Goal: Transaction & Acquisition: Purchase product/service

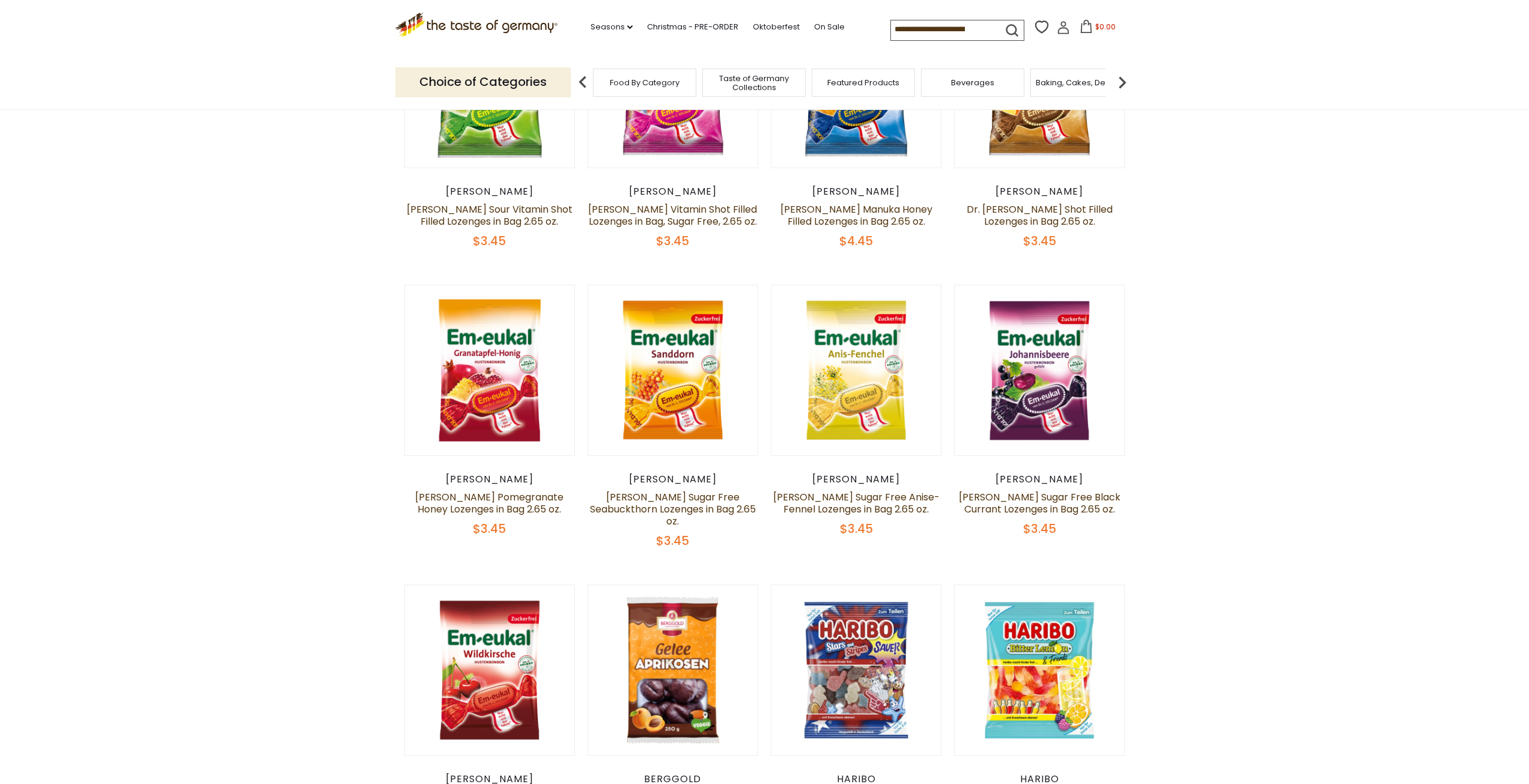
scroll to position [611, 0]
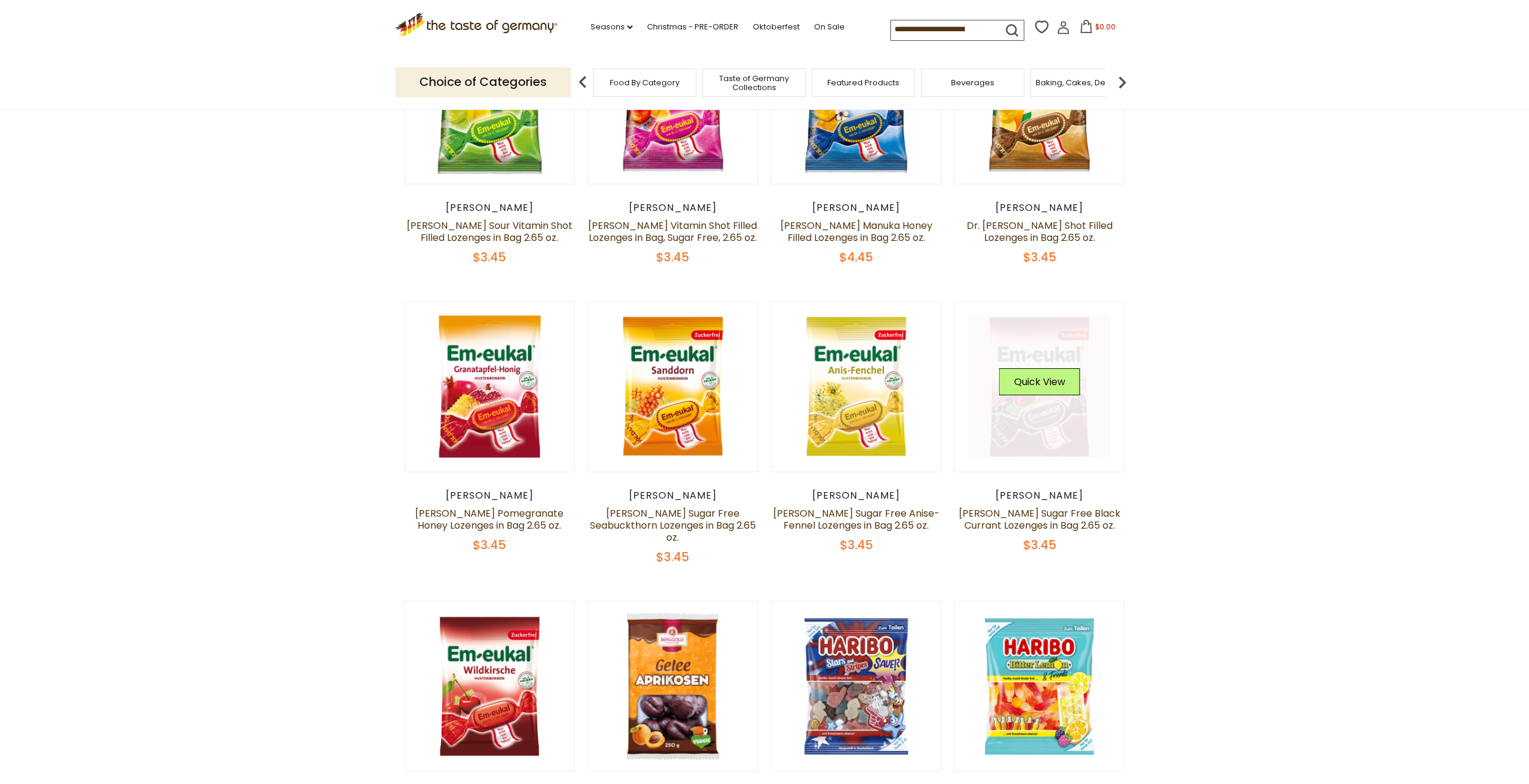
click at [1087, 413] on link at bounding box center [1039, 387] width 143 height 143
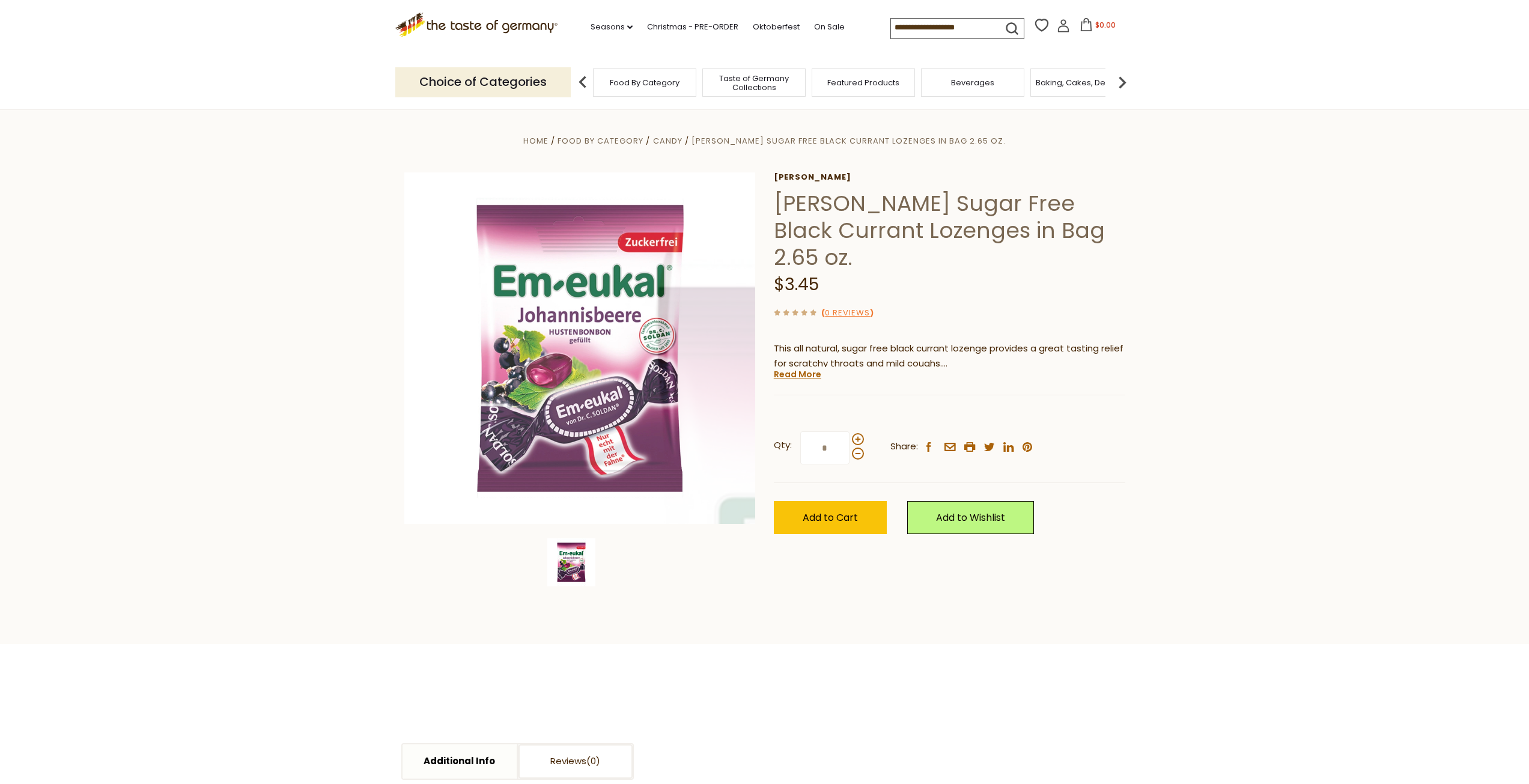
click at [1215, 364] on section "Home Food By Category Candy [PERSON_NAME] Sugar Free Black Currant Lozenges in …" at bounding box center [764, 376] width 1529 height 535
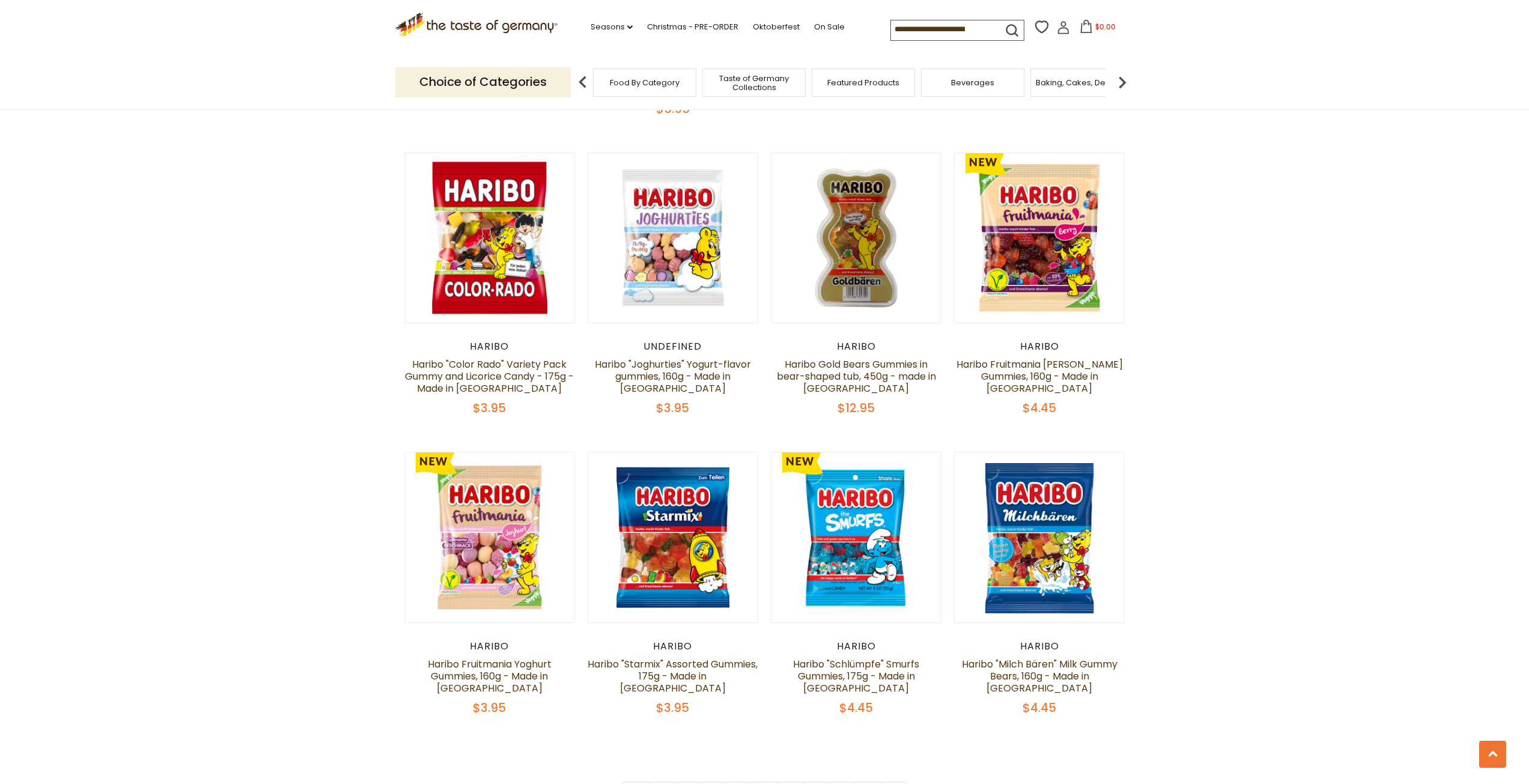
scroll to position [2653, 0]
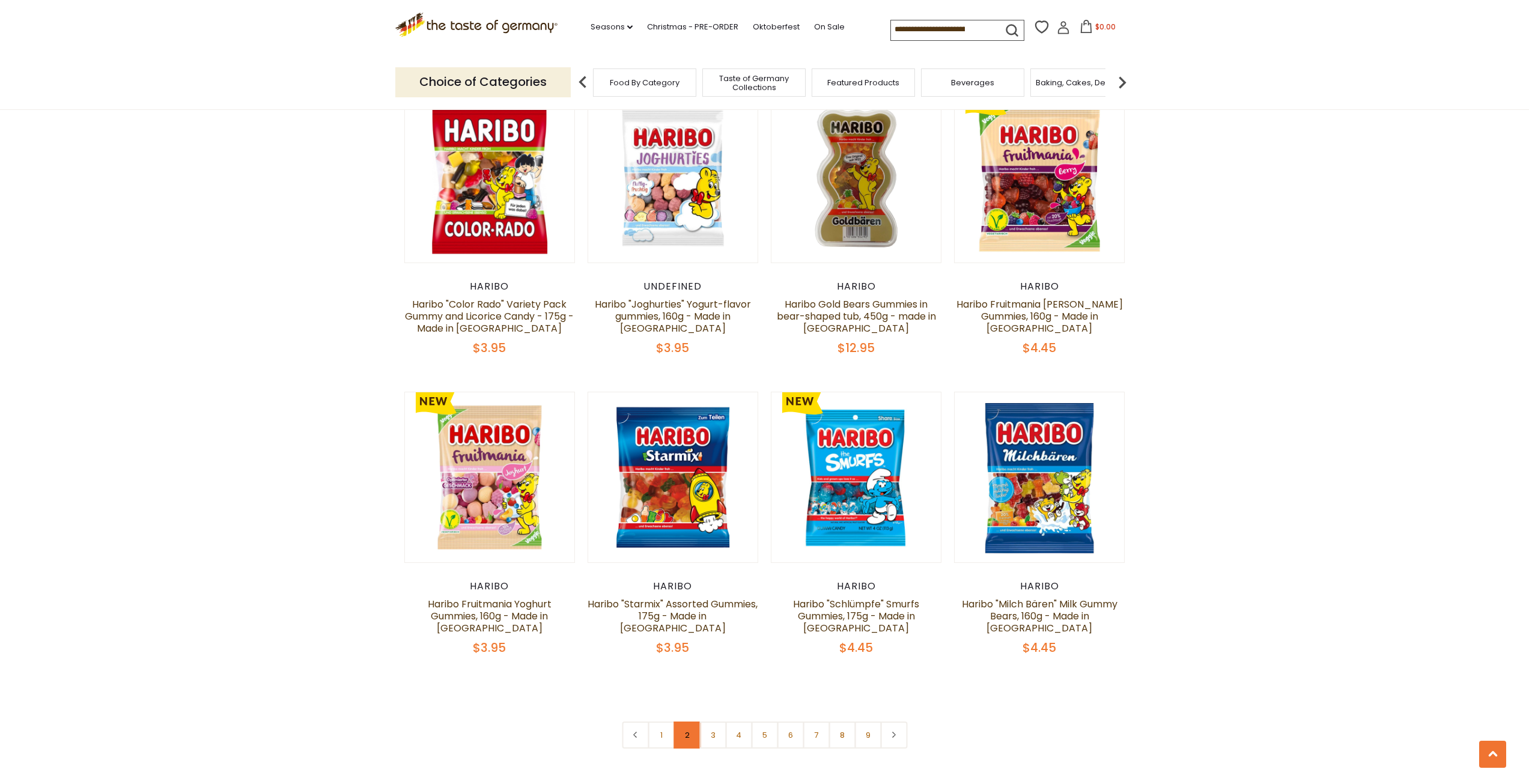
click at [689, 721] on link "2" at bounding box center [687, 734] width 27 height 27
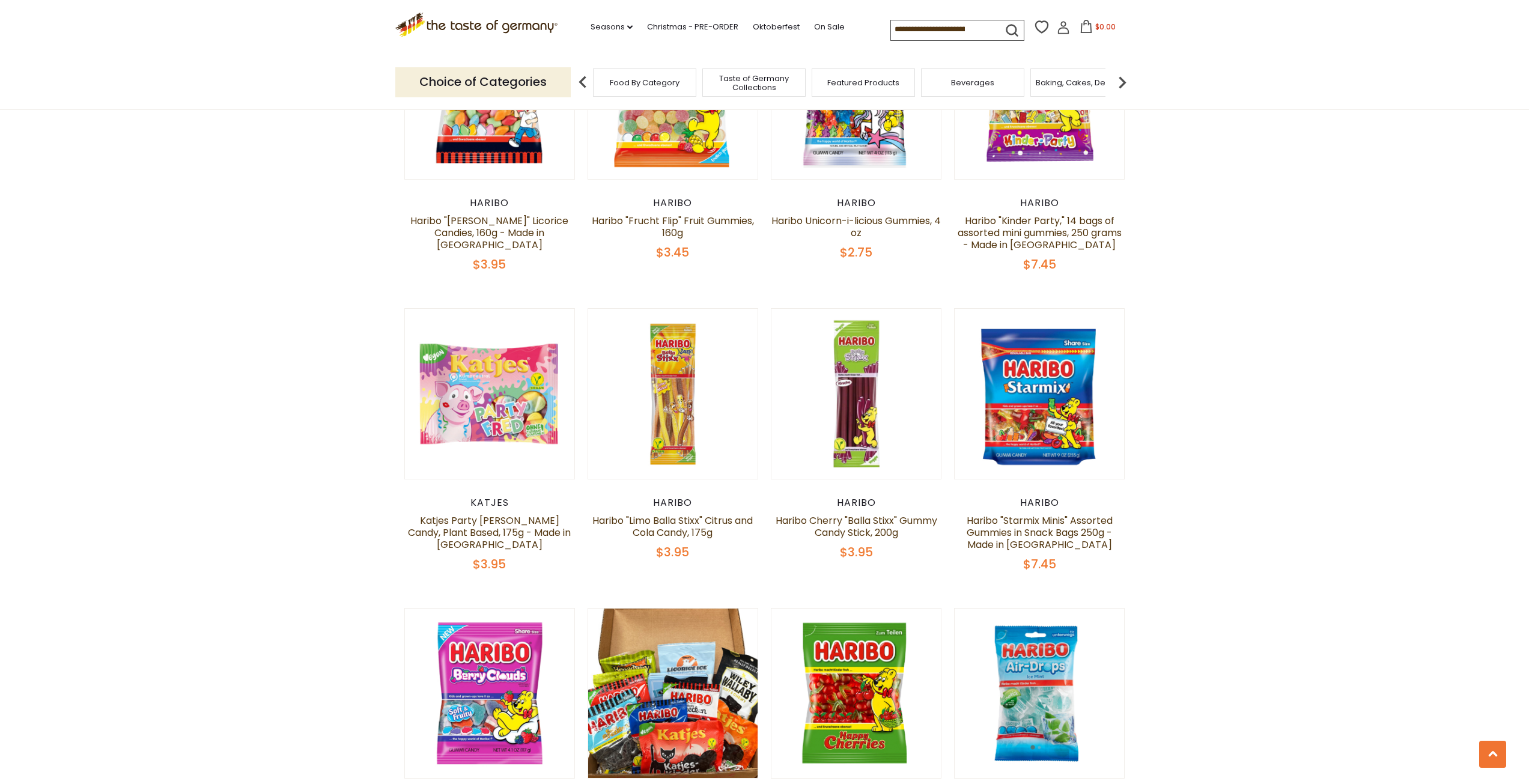
scroll to position [2371, 0]
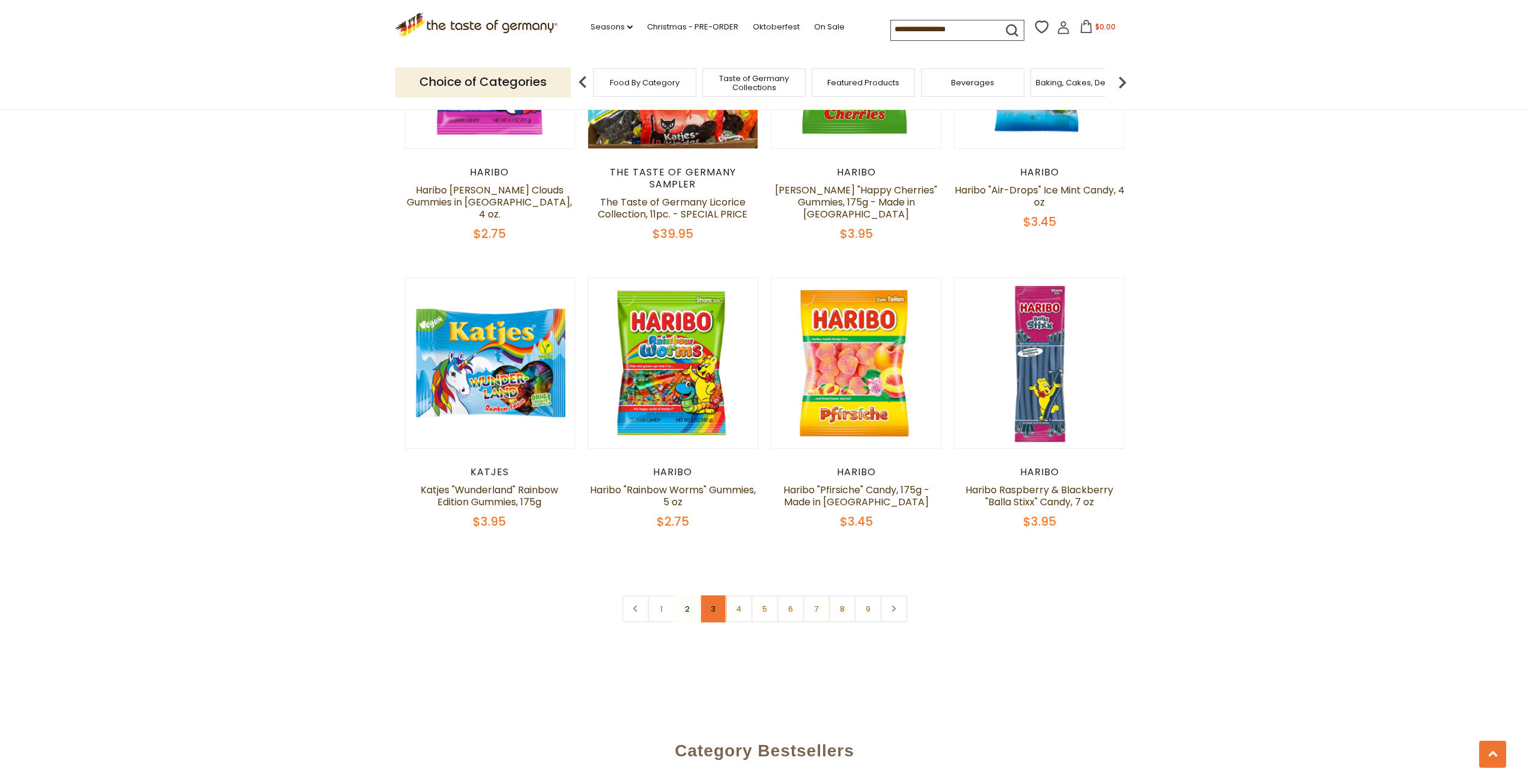
click at [719, 595] on link "3" at bounding box center [712, 608] width 27 height 27
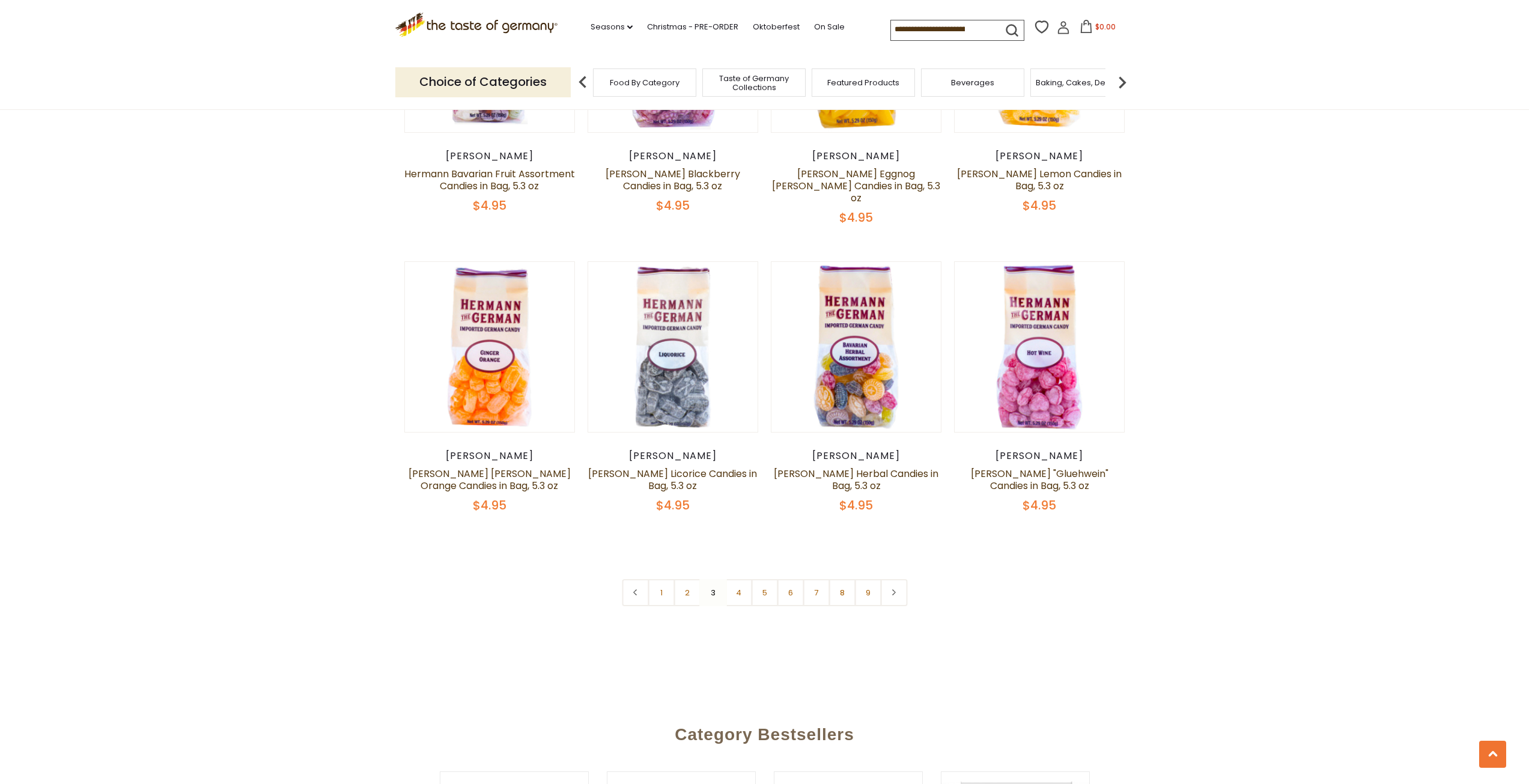
scroll to position [2792, 0]
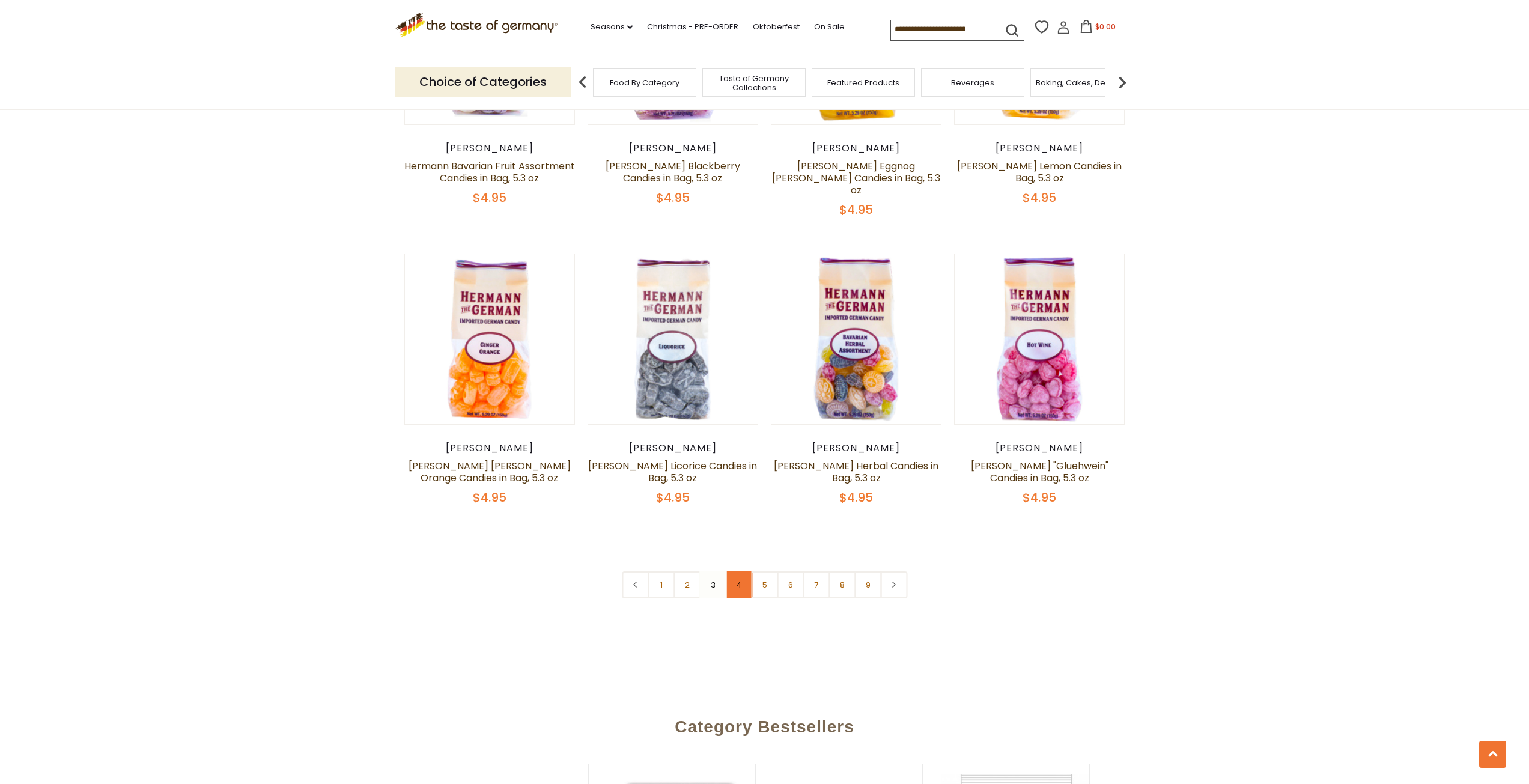
click at [728, 571] on link "4" at bounding box center [738, 585] width 27 height 27
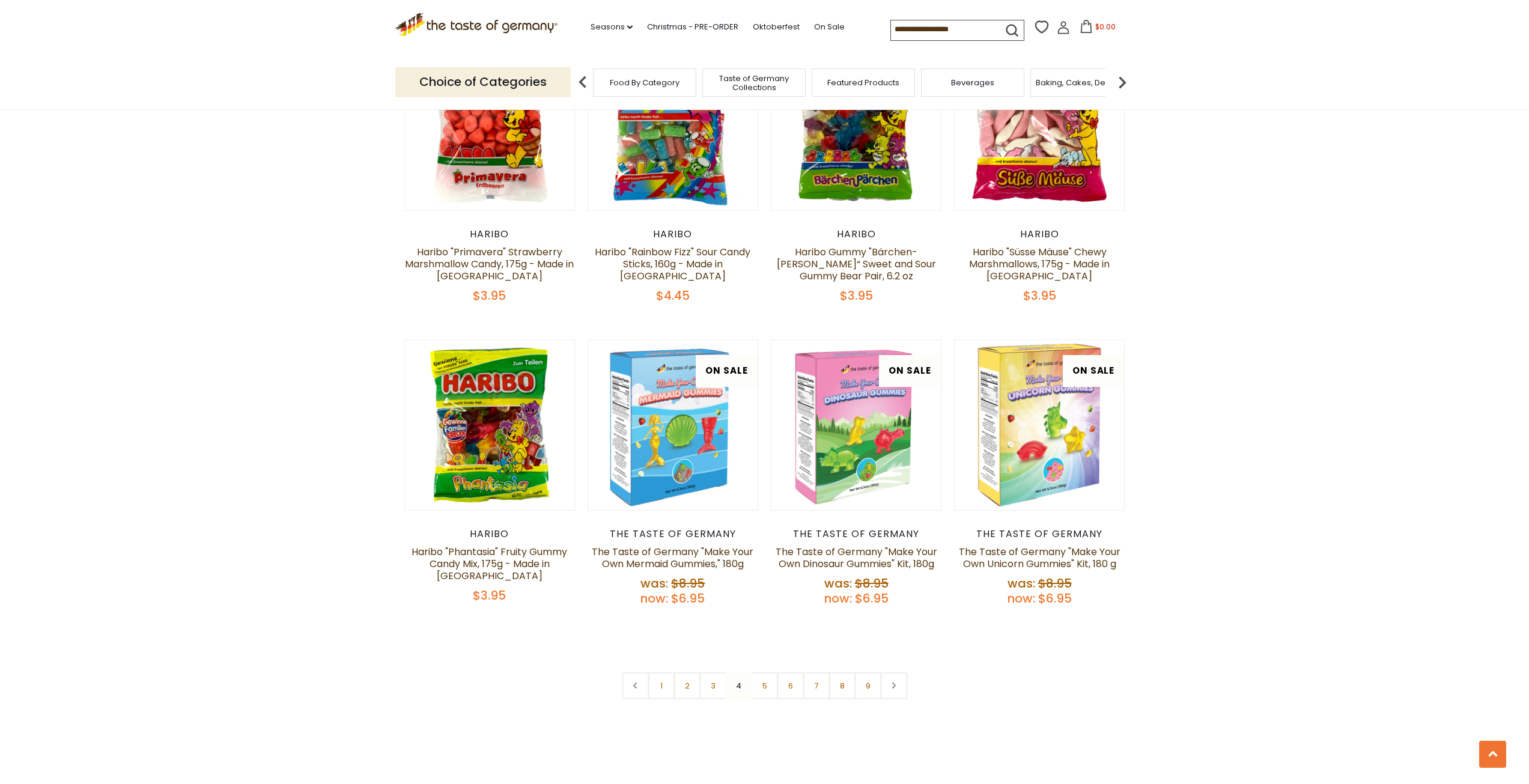
scroll to position [2731, 0]
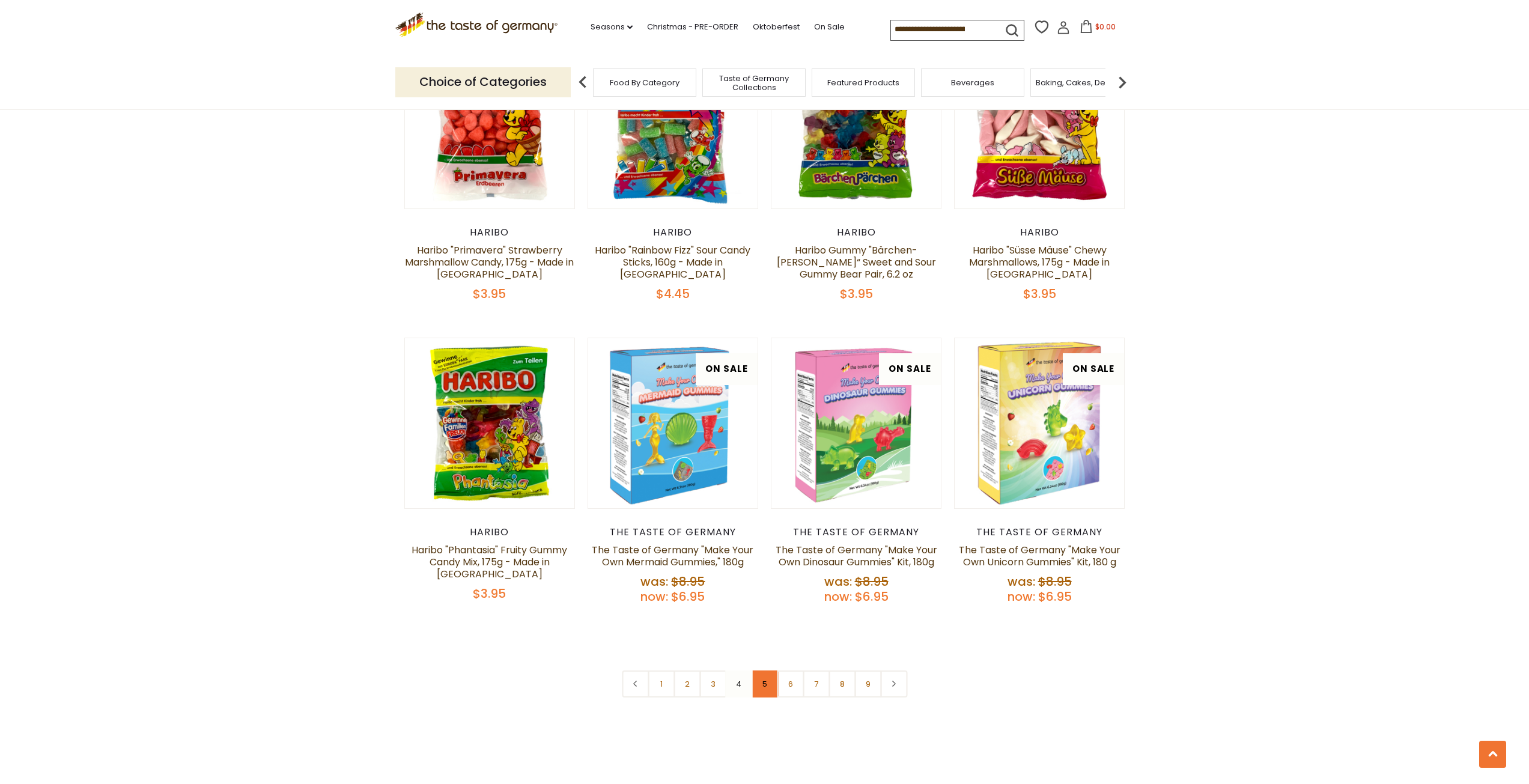
click at [762, 670] on link "5" at bounding box center [764, 684] width 27 height 27
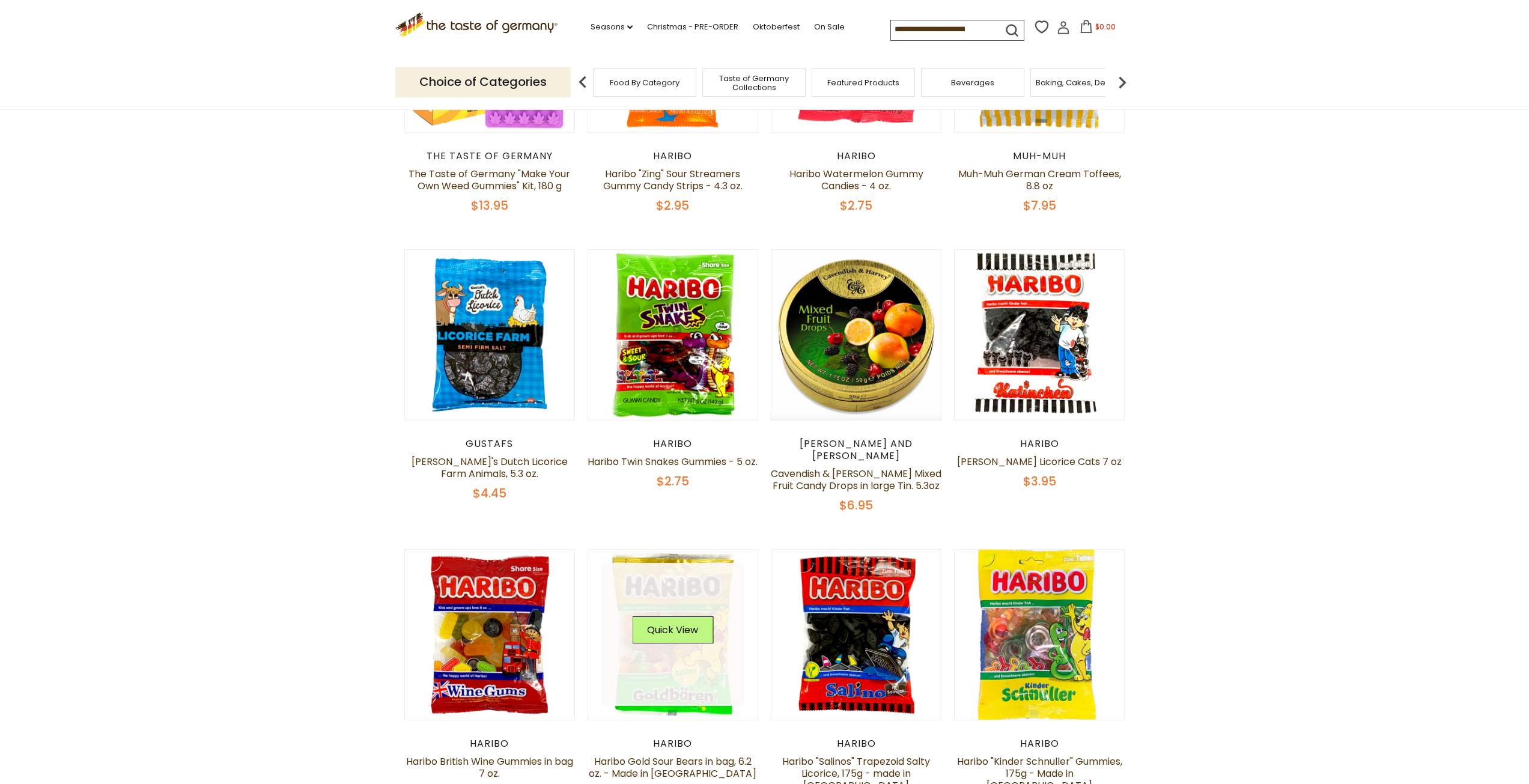
scroll to position [570, 0]
